Goal: Task Accomplishment & Management: Manage account settings

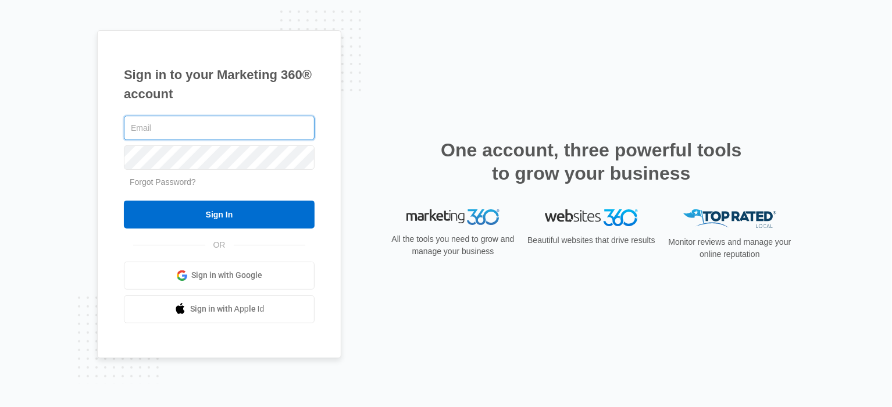
type input "[EMAIL_ADDRESS][DOMAIN_NAME]"
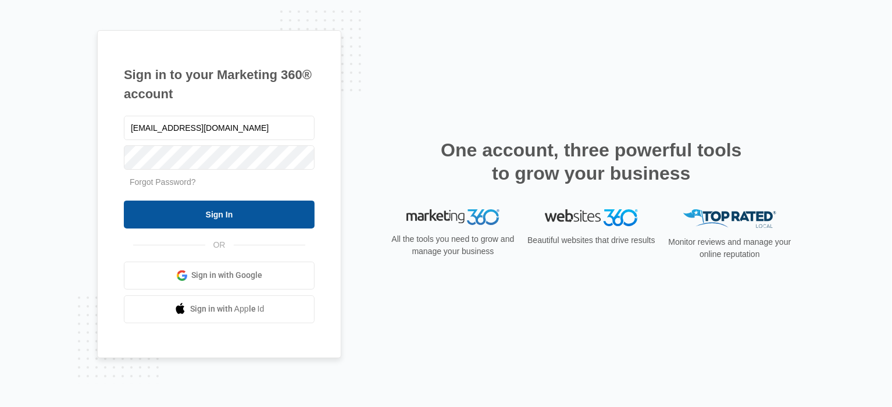
click at [245, 208] on input "Sign In" at bounding box center [219, 215] width 191 height 28
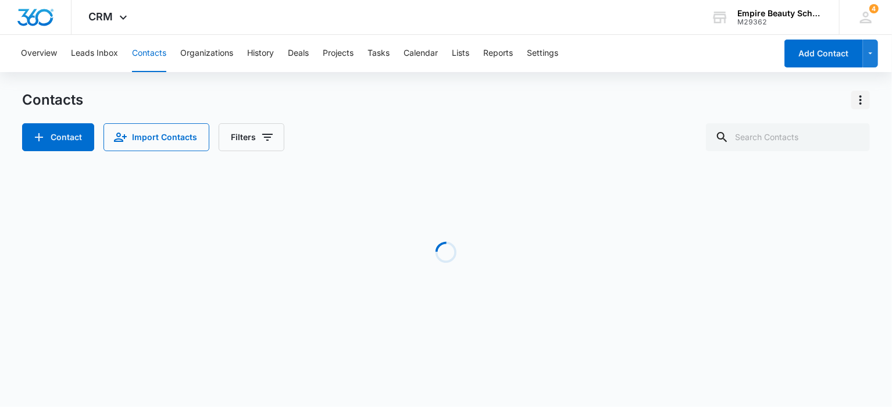
click at [861, 99] on icon "Actions" at bounding box center [861, 100] width 14 height 14
